Goal: Transaction & Acquisition: Purchase product/service

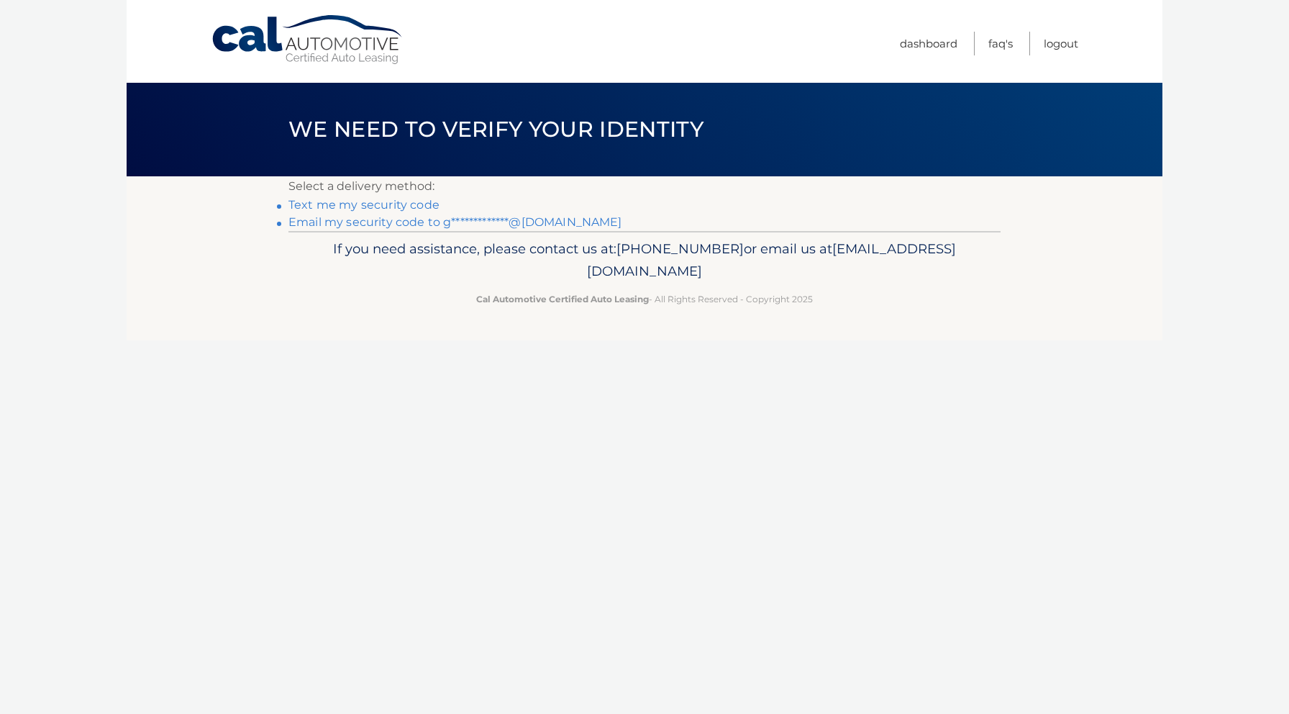
click at [400, 201] on link "Text me my security code" at bounding box center [364, 205] width 151 height 14
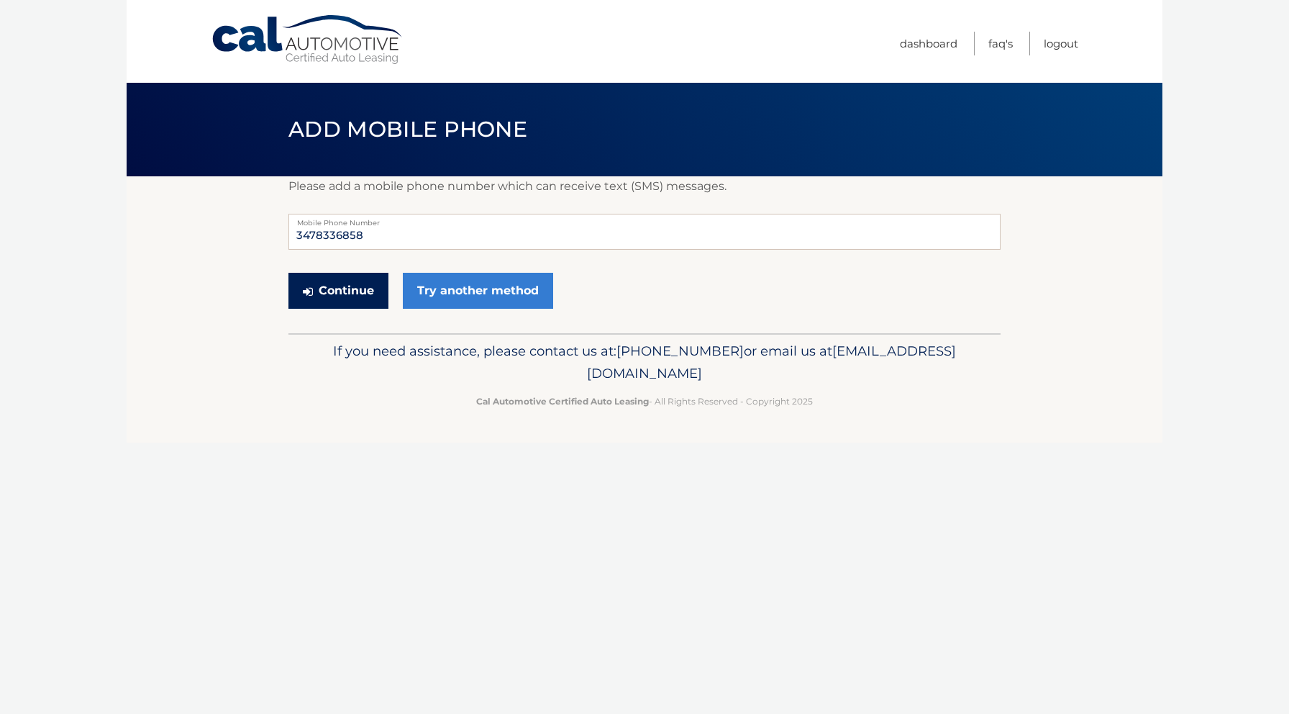
click at [358, 304] on button "Continue" at bounding box center [339, 291] width 100 height 36
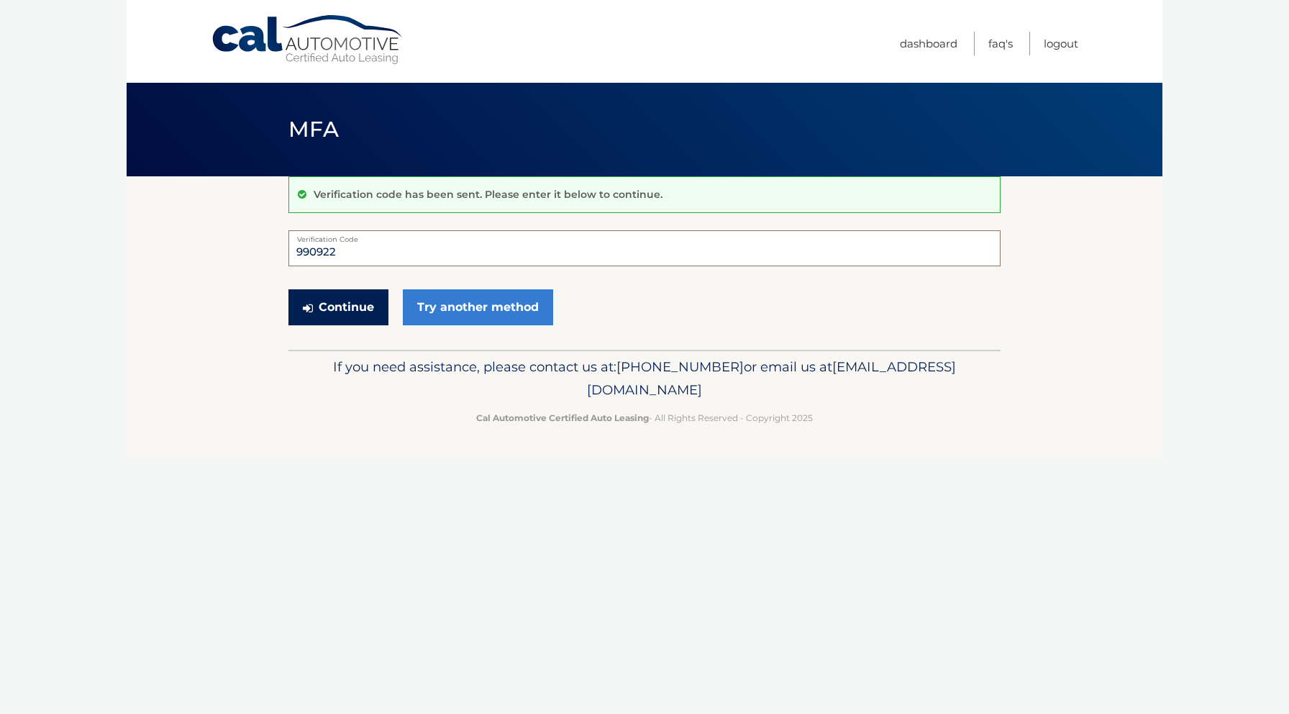
type input "990922"
click at [357, 309] on button "Continue" at bounding box center [339, 307] width 100 height 36
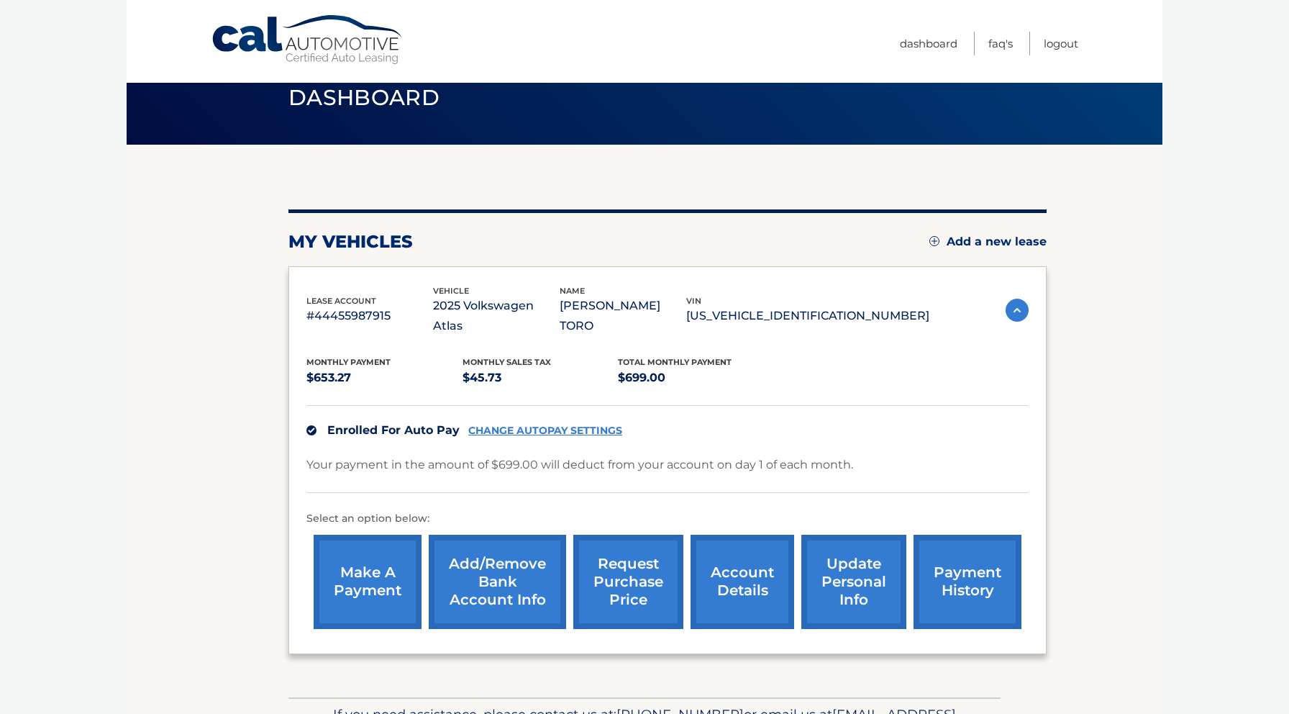
scroll to position [35, 0]
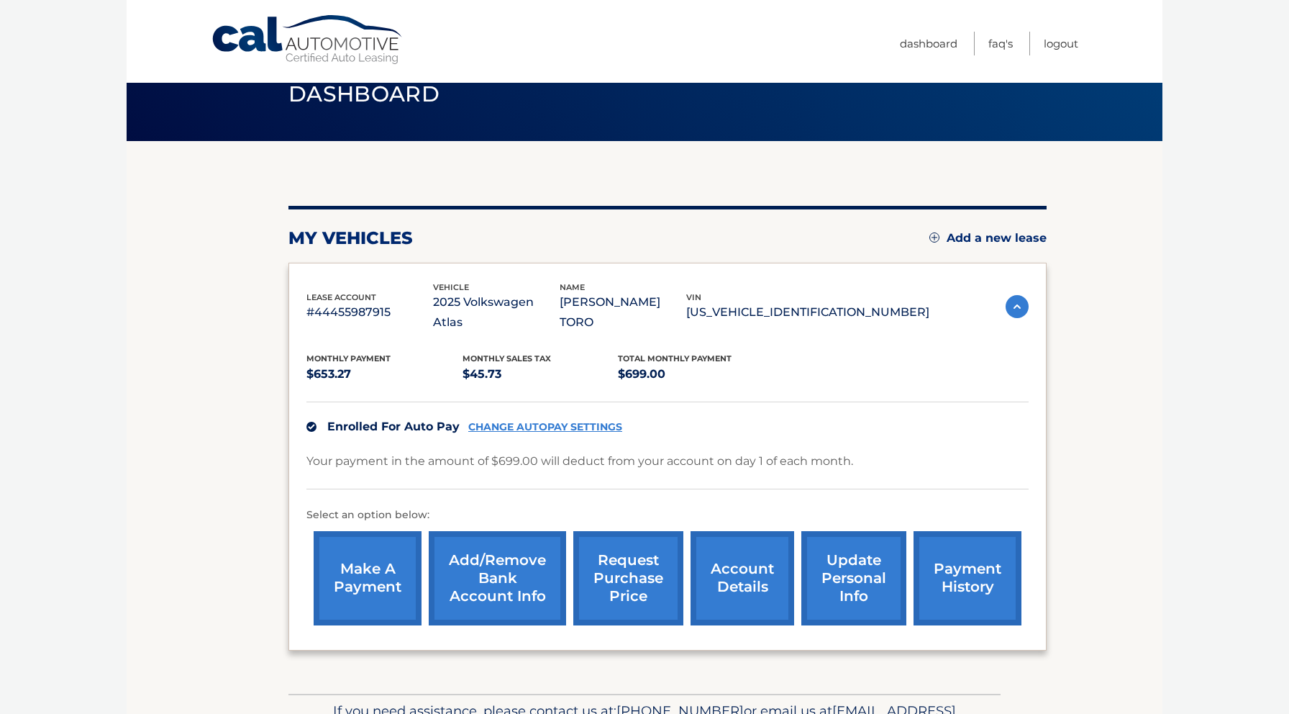
click at [394, 568] on link "make a payment" at bounding box center [368, 578] width 108 height 94
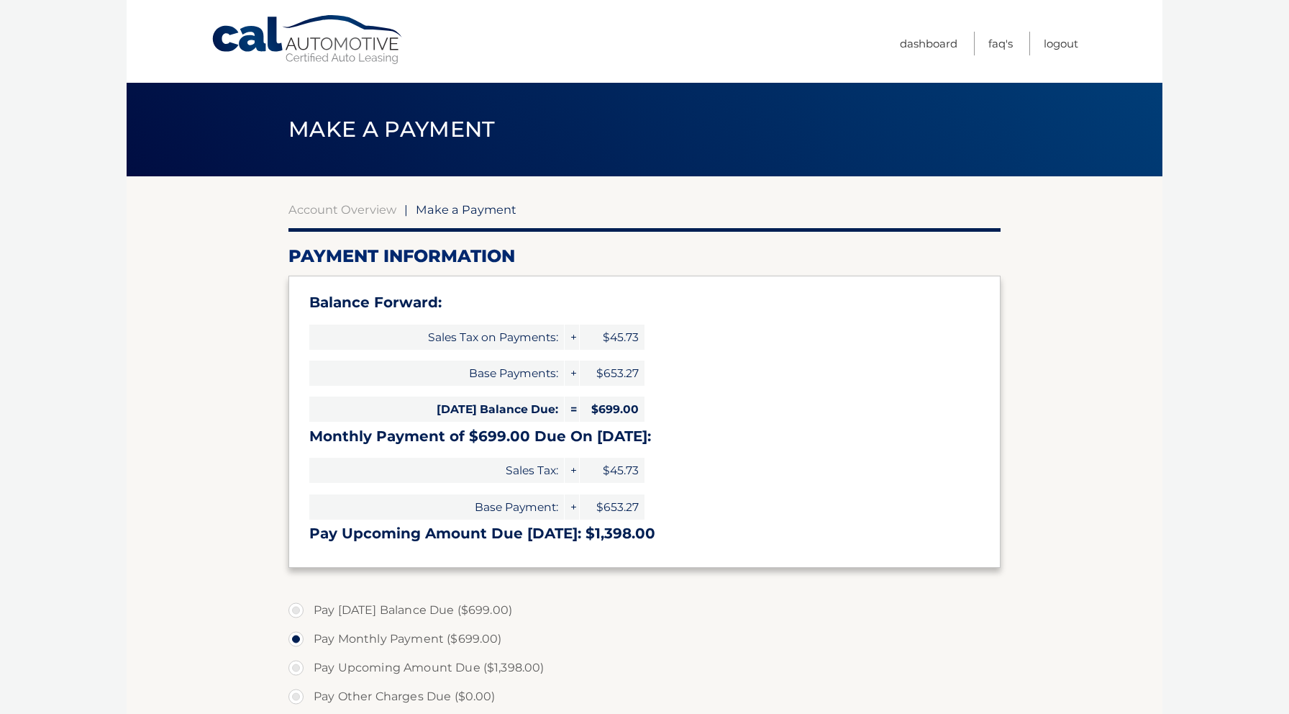
select select "NzEzZmU2ODYtZDBkOC00OTAyLWE4OTctNDg0NWFjNTA4M2E3"
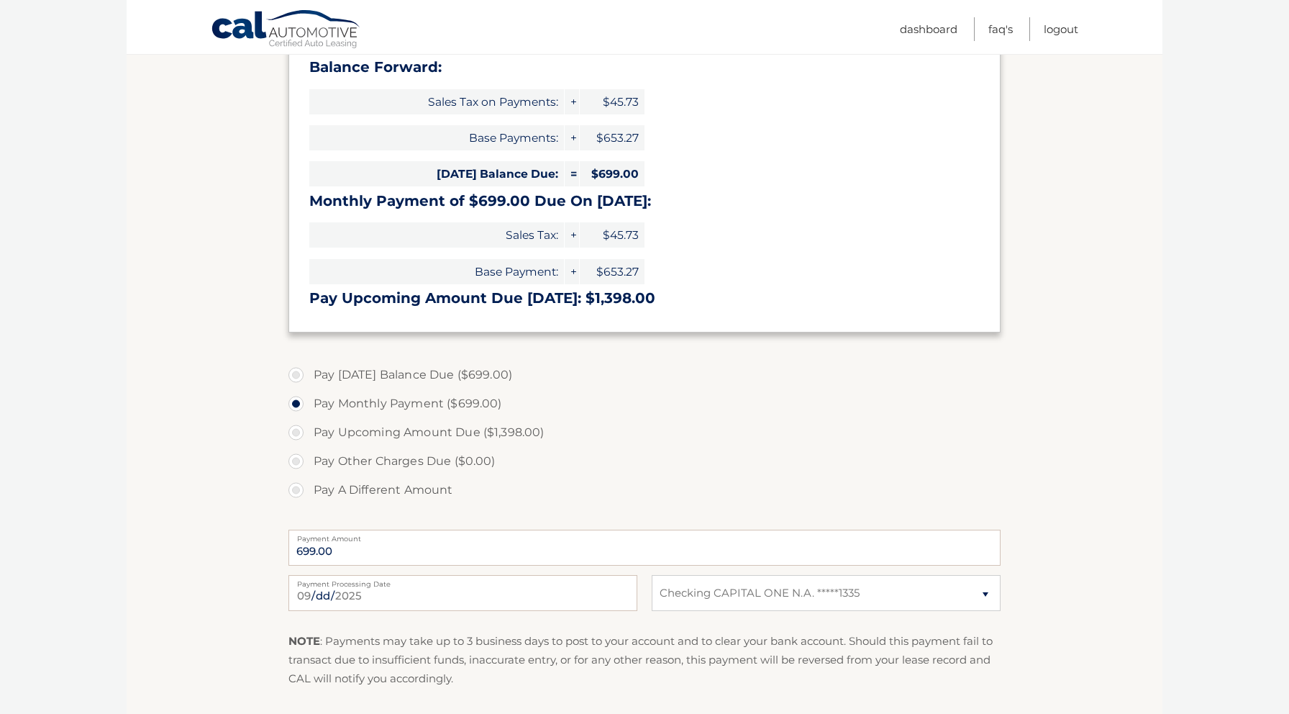
scroll to position [384, 0]
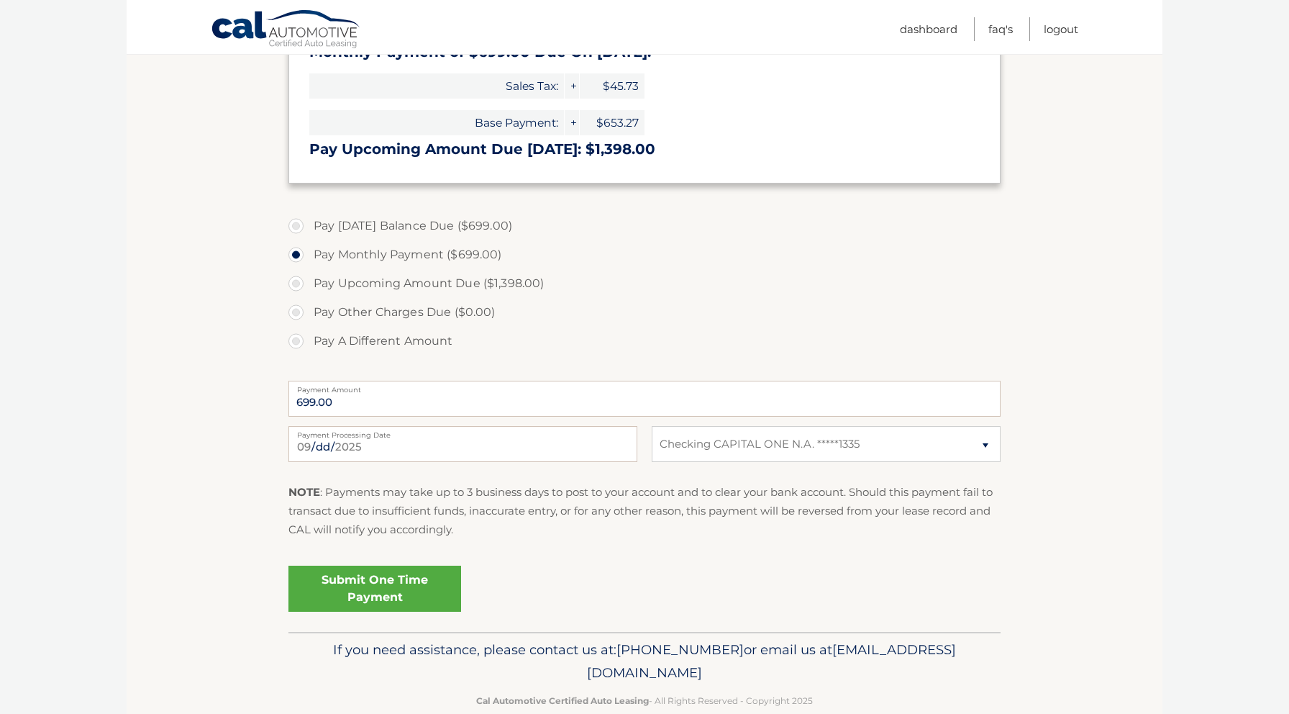
click at [372, 581] on link "Submit One Time Payment" at bounding box center [375, 589] width 173 height 46
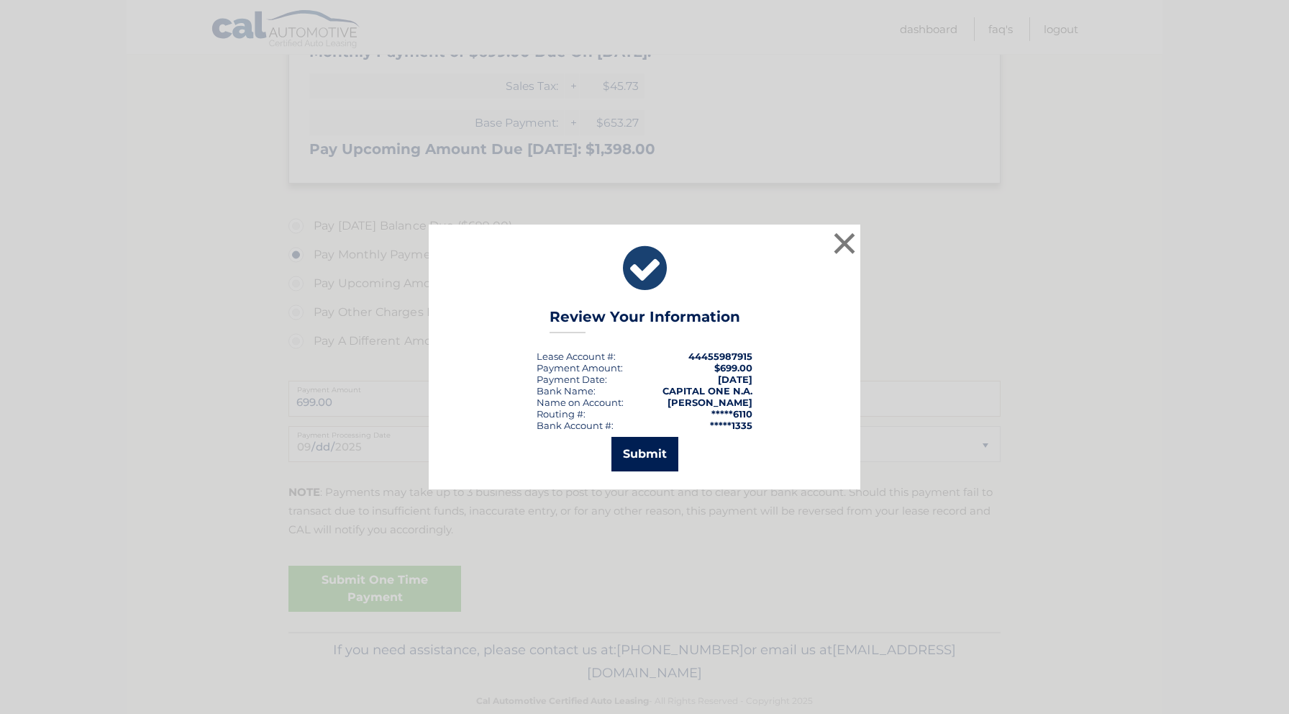
click at [669, 456] on button "Submit" at bounding box center [645, 454] width 67 height 35
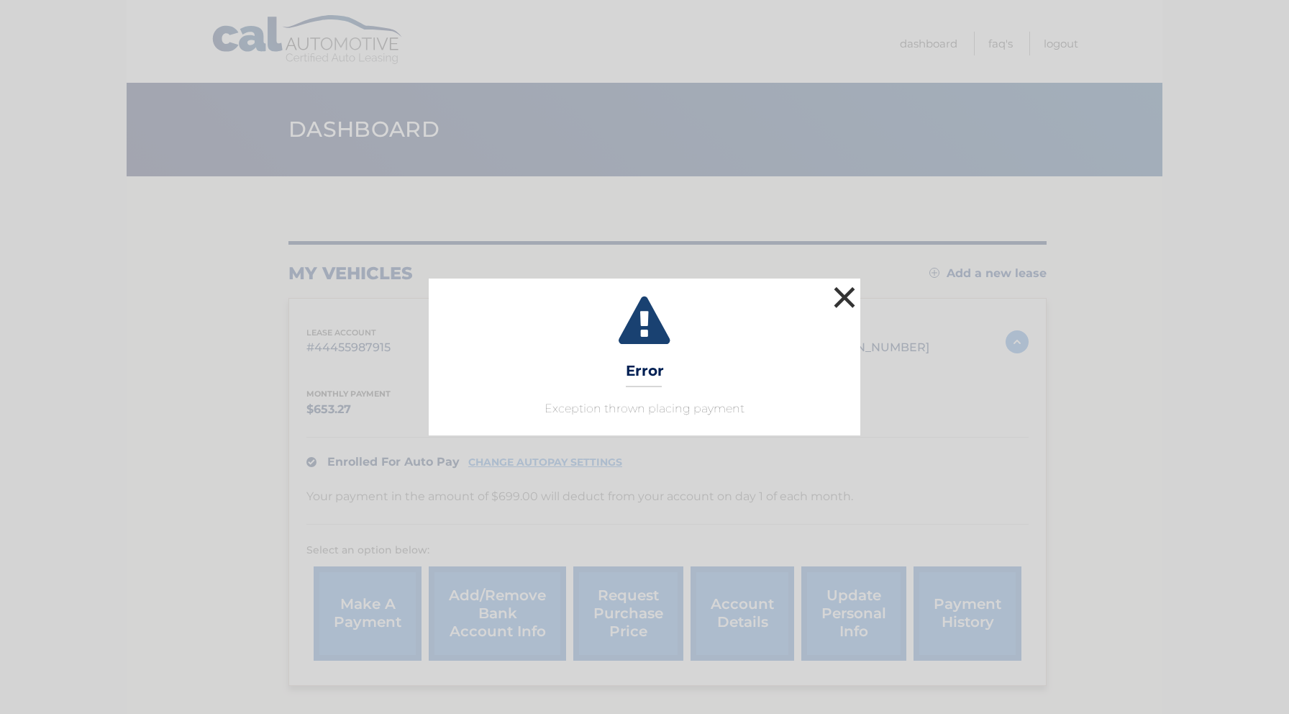
click at [851, 302] on button "×" at bounding box center [844, 297] width 29 height 29
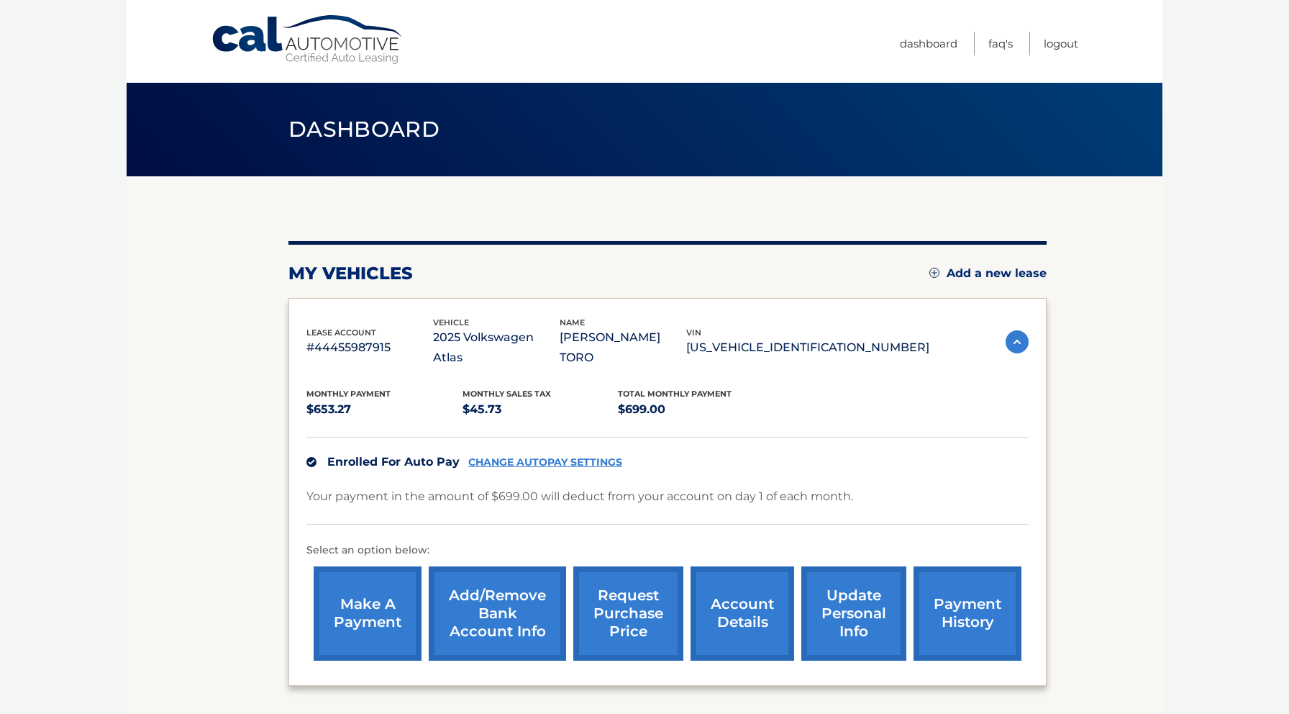
click at [246, 409] on section "my vehicles Add a new lease lease account #44455987915 vehicle 2025 Volkswagen …" at bounding box center [645, 452] width 1036 height 553
click at [922, 43] on link "Dashboard" at bounding box center [929, 44] width 58 height 24
click at [952, 600] on link "payment history" at bounding box center [968, 613] width 108 height 94
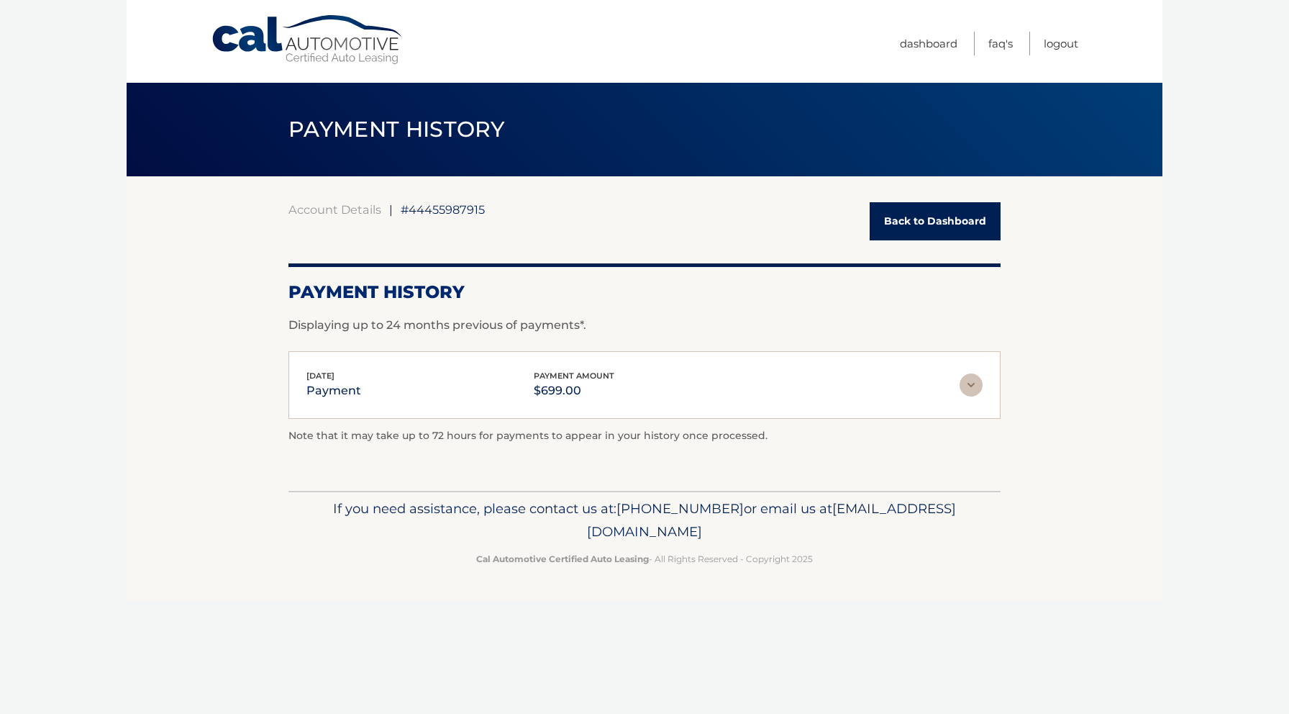
click at [915, 238] on link "Back to Dashboard" at bounding box center [935, 221] width 131 height 38
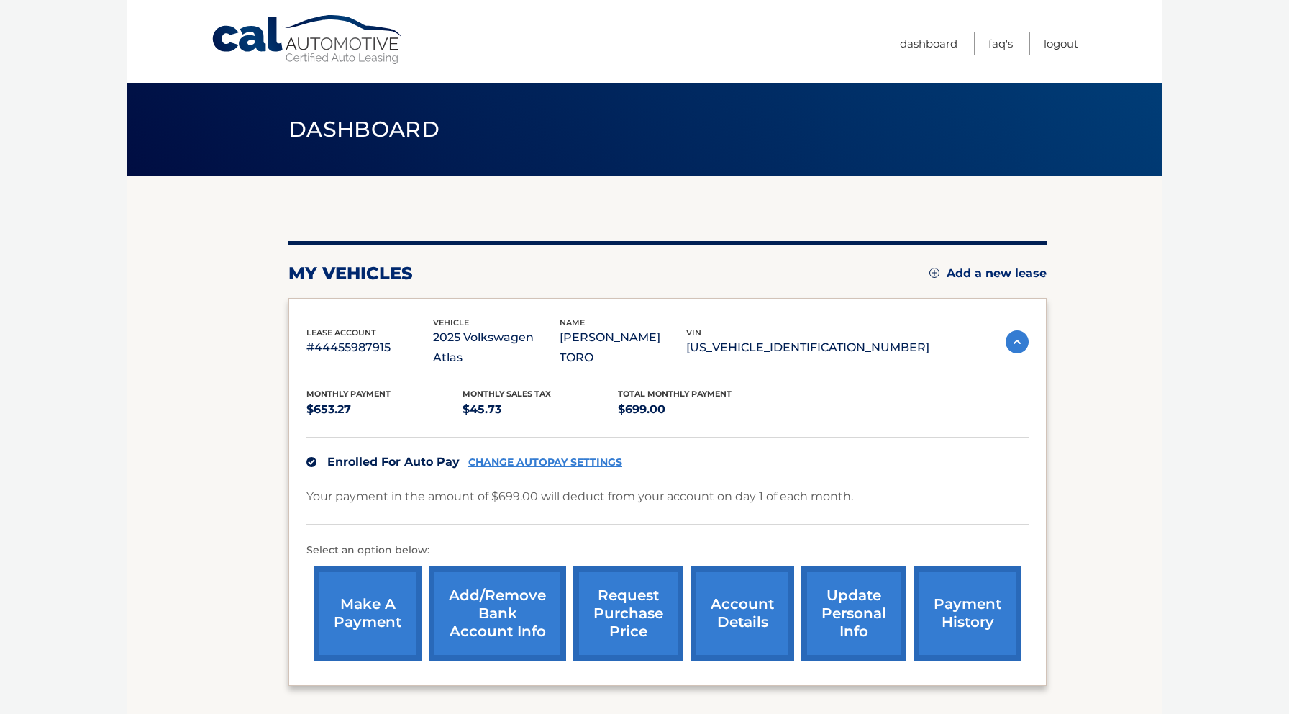
click at [359, 573] on link "make a payment" at bounding box center [368, 613] width 108 height 94
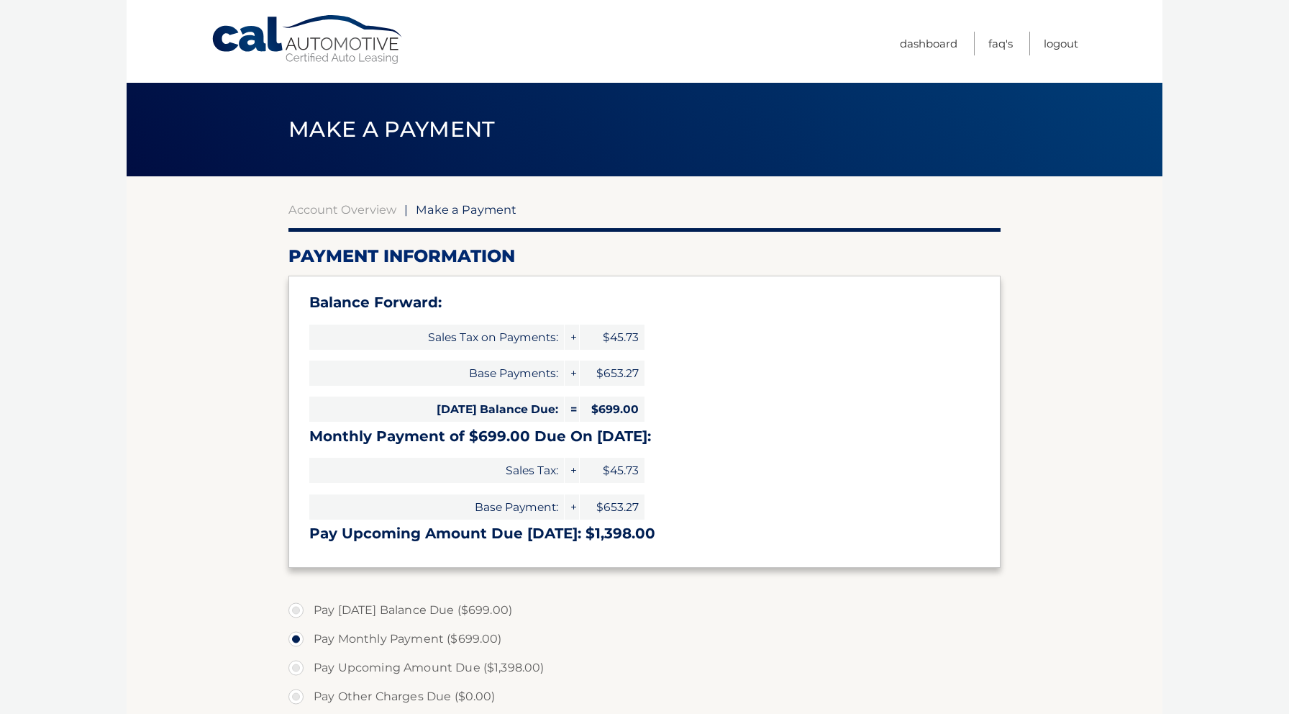
select select "NzEzZmU2ODYtZDBkOC00OTAyLWE4OTctNDg0NWFjNTA4M2E3"
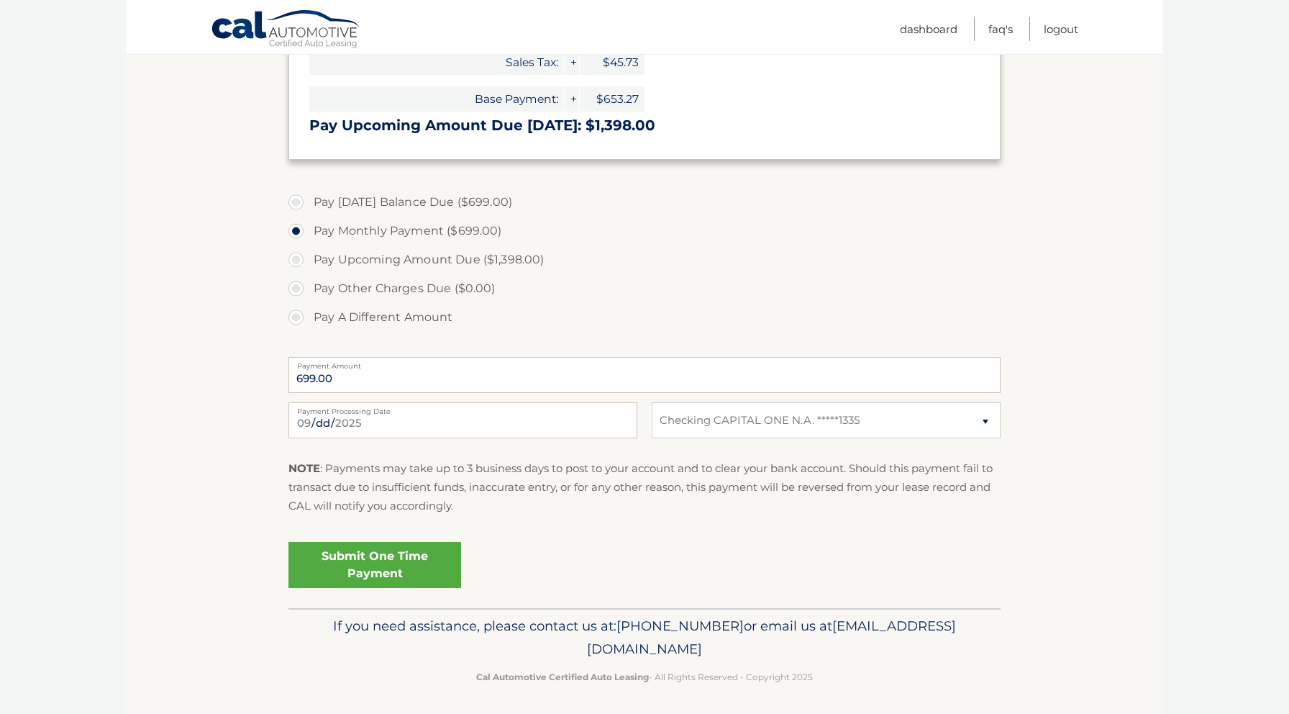
scroll to position [407, 0]
click at [363, 579] on link "Submit One Time Payment" at bounding box center [375, 566] width 173 height 46
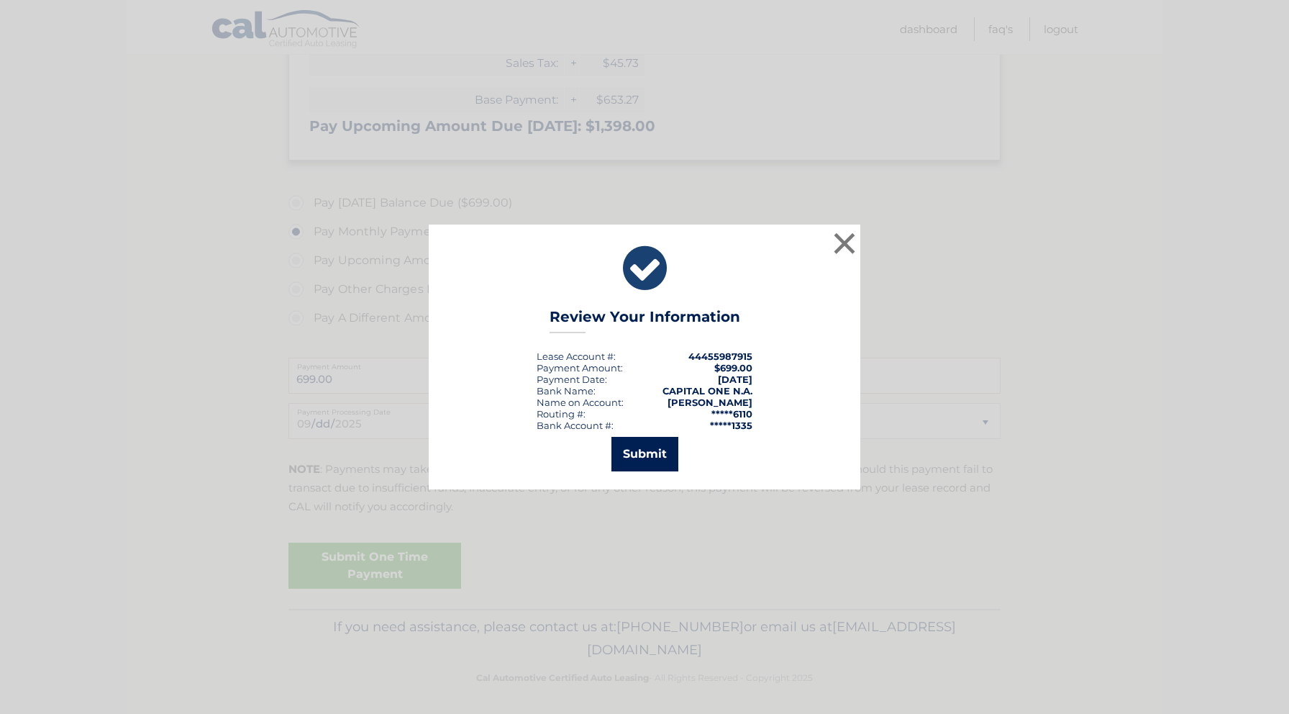
click at [640, 460] on button "Submit" at bounding box center [645, 454] width 67 height 35
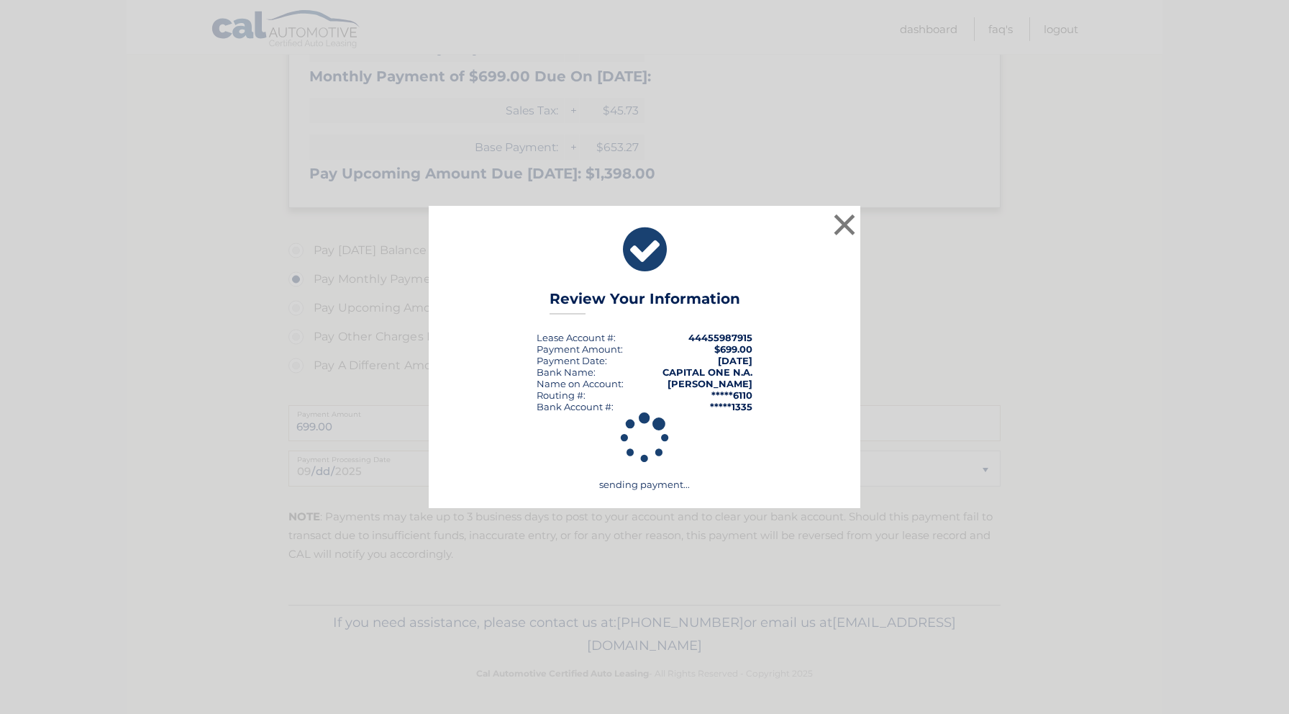
scroll to position [355, 0]
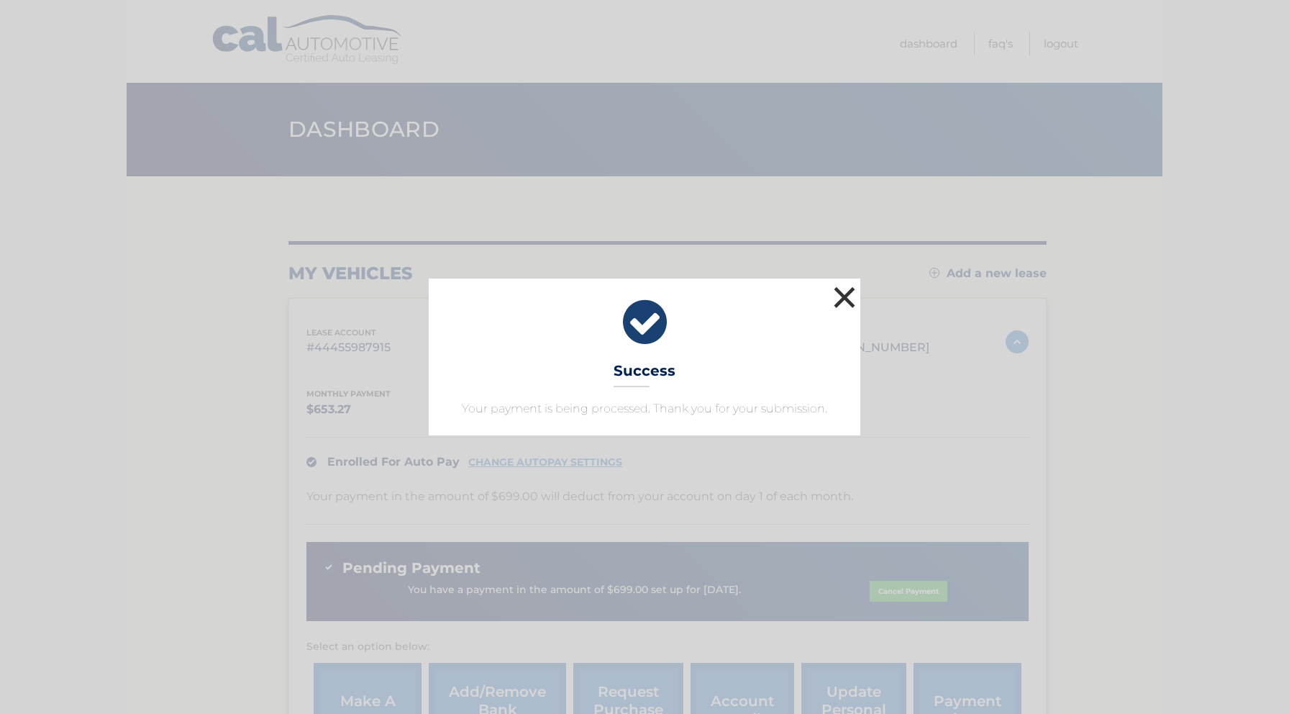
click at [848, 297] on button "×" at bounding box center [844, 297] width 29 height 29
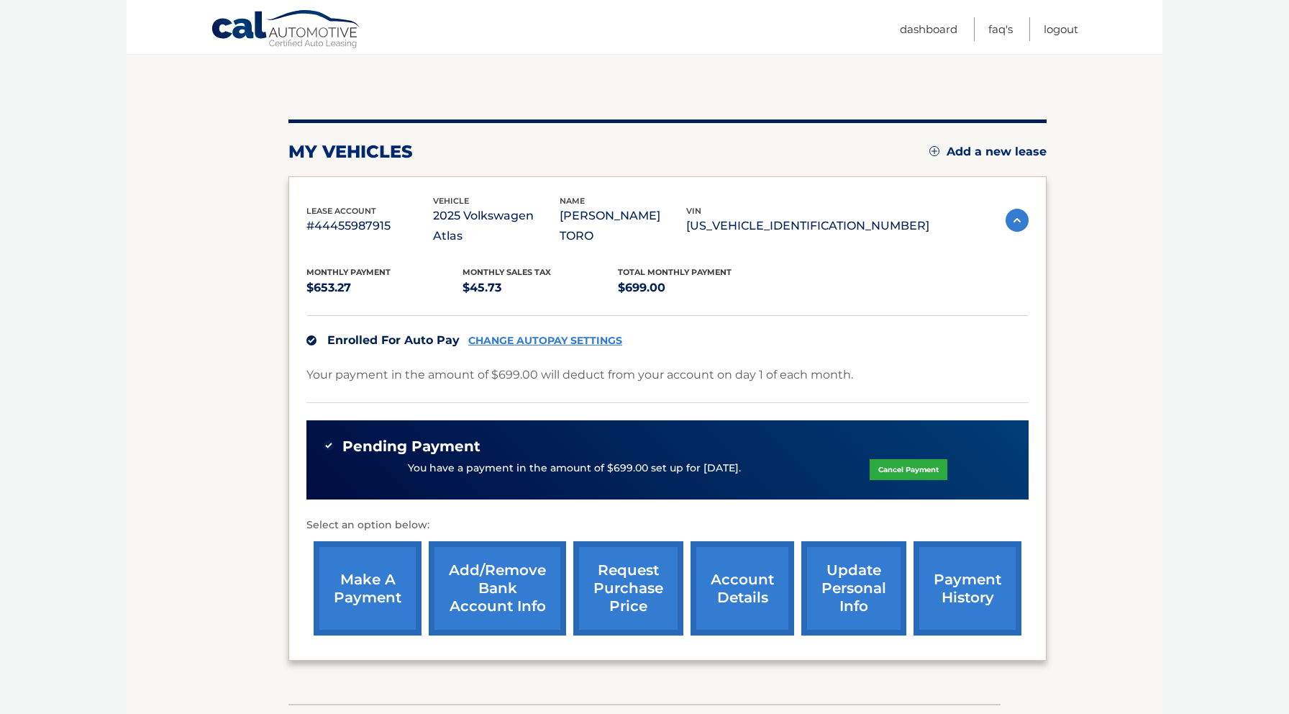
scroll to position [124, 0]
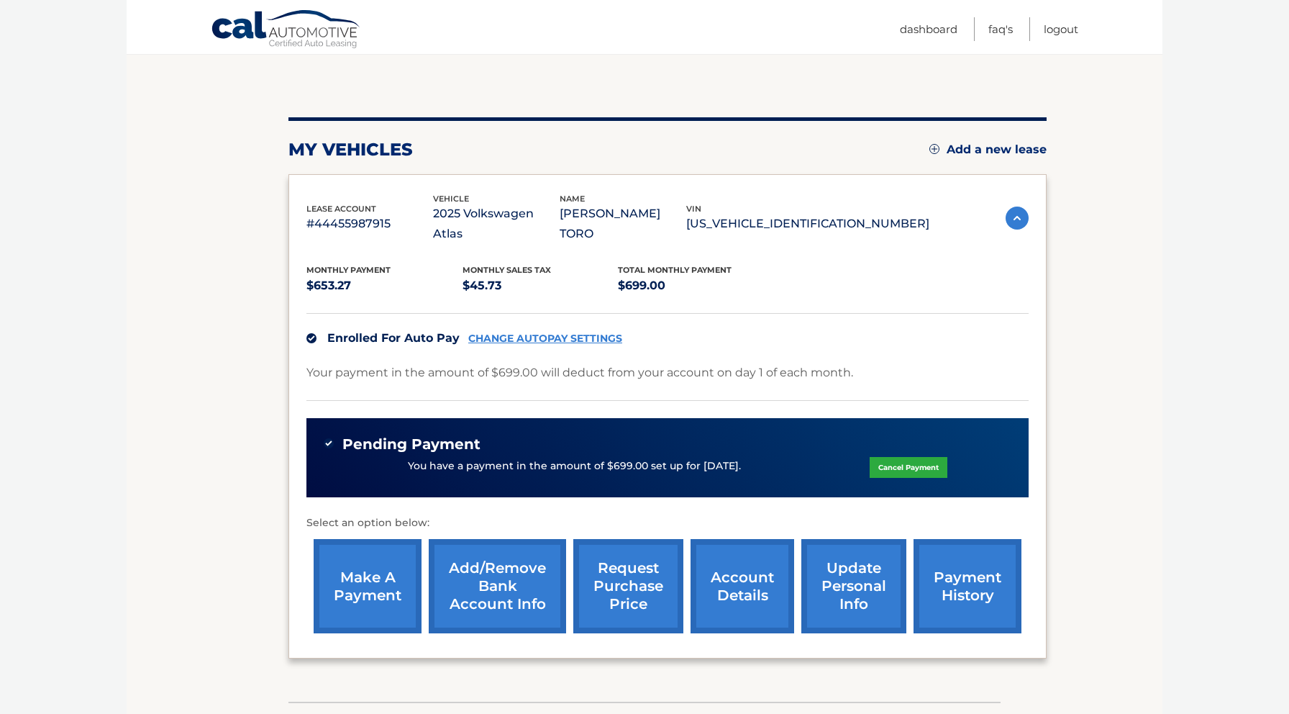
click at [178, 475] on section "my vehicles Add a new lease lease account #44455987915 vehicle 2025 Volkswagen …" at bounding box center [645, 377] width 1036 height 649
